Goal: Find specific page/section: Find specific page/section

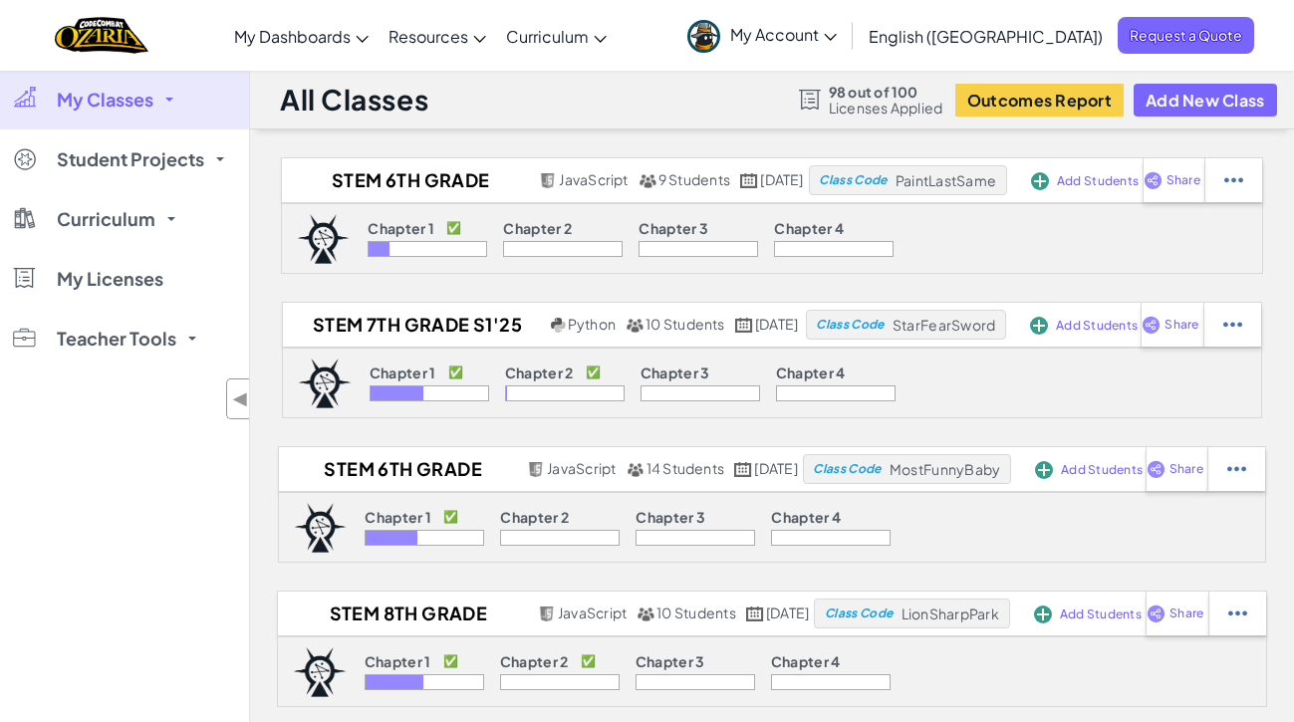
click at [165, 101] on span at bounding box center [169, 100] width 8 height 4
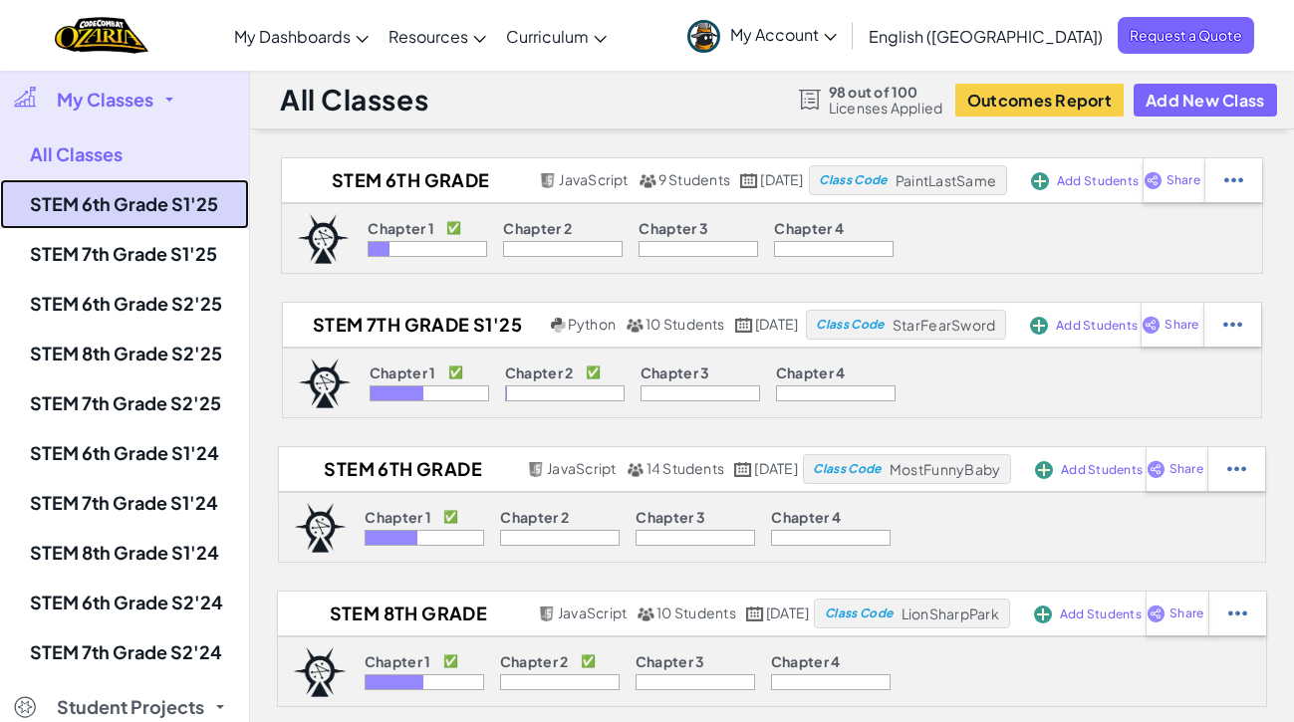
click at [160, 214] on link "STEM 6th Grade S1'25" at bounding box center [124, 204] width 249 height 50
